Goal: Task Accomplishment & Management: Use online tool/utility

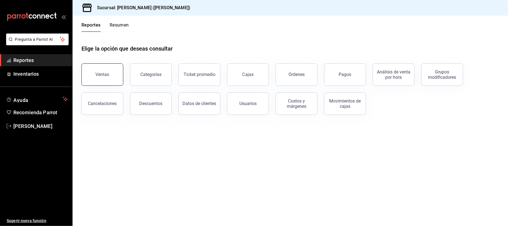
click at [94, 72] on button "Ventas" at bounding box center [103, 74] width 42 height 22
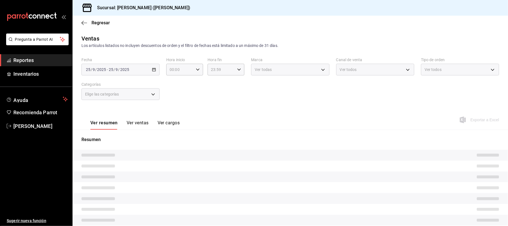
click at [141, 123] on button "Ver ventas" at bounding box center [138, 124] width 22 height 9
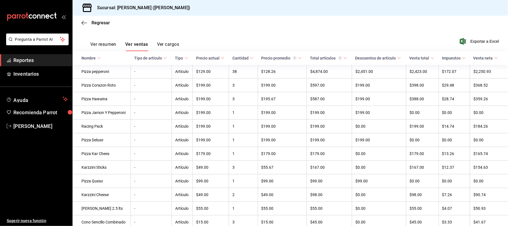
scroll to position [112, 0]
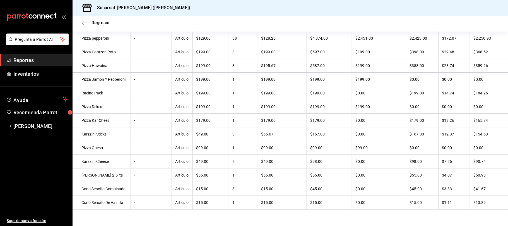
click at [286, 25] on div "Regresar" at bounding box center [291, 23] width 436 height 14
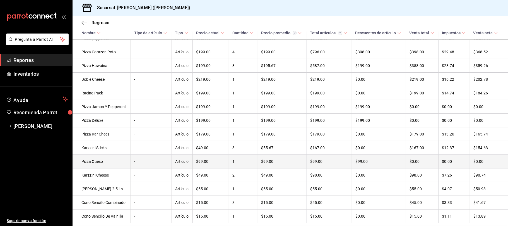
scroll to position [135, 0]
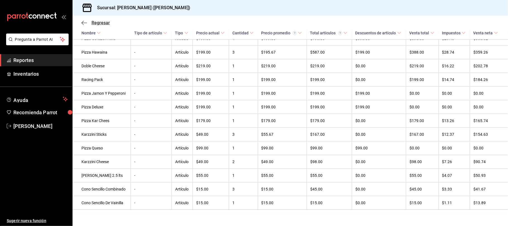
drag, startPoint x: 99, startPoint y: 18, endPoint x: 96, endPoint y: 21, distance: 3.8
click at [99, 18] on div "Regresar" at bounding box center [291, 23] width 436 height 14
click at [96, 21] on span "Regresar" at bounding box center [101, 22] width 18 height 5
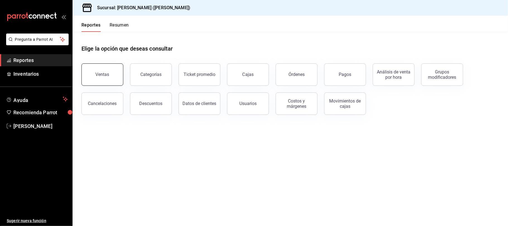
click at [112, 73] on button "Ventas" at bounding box center [103, 74] width 42 height 22
click at [342, 83] on button "Pagos" at bounding box center [345, 74] width 42 height 22
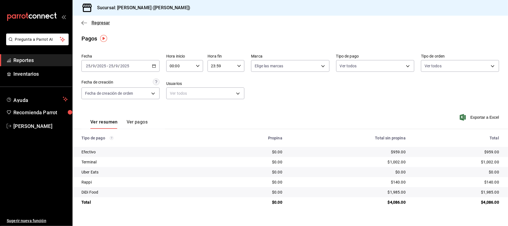
click at [88, 24] on span "Regresar" at bounding box center [96, 22] width 28 height 5
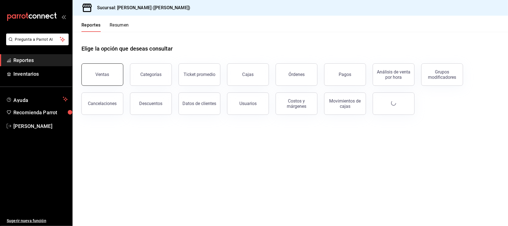
click at [114, 75] on button "Ventas" at bounding box center [103, 74] width 42 height 22
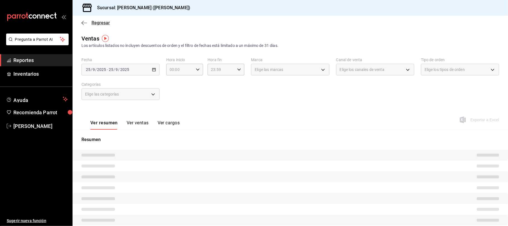
click at [99, 22] on span "Regresar" at bounding box center [101, 22] width 18 height 5
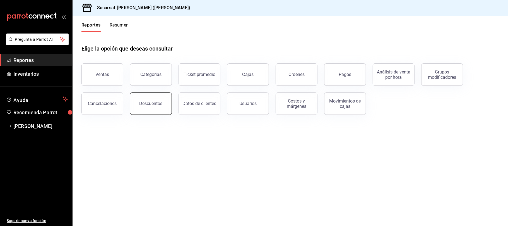
click at [149, 102] on div "Descuentos" at bounding box center [151, 103] width 23 height 5
click at [149, 102] on html "Pregunta a Parrot AI Reportes Inventarios Ayuda Recomienda Parrot [PERSON_NAME]…" at bounding box center [254, 113] width 508 height 226
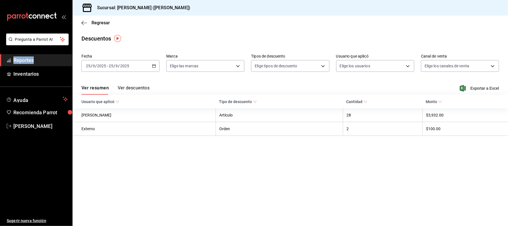
click at [481, 89] on span "Exportar a Excel" at bounding box center [480, 88] width 38 height 7
click at [100, 21] on span "Regresar" at bounding box center [101, 22] width 18 height 5
